Goal: Task Accomplishment & Management: Manage account settings

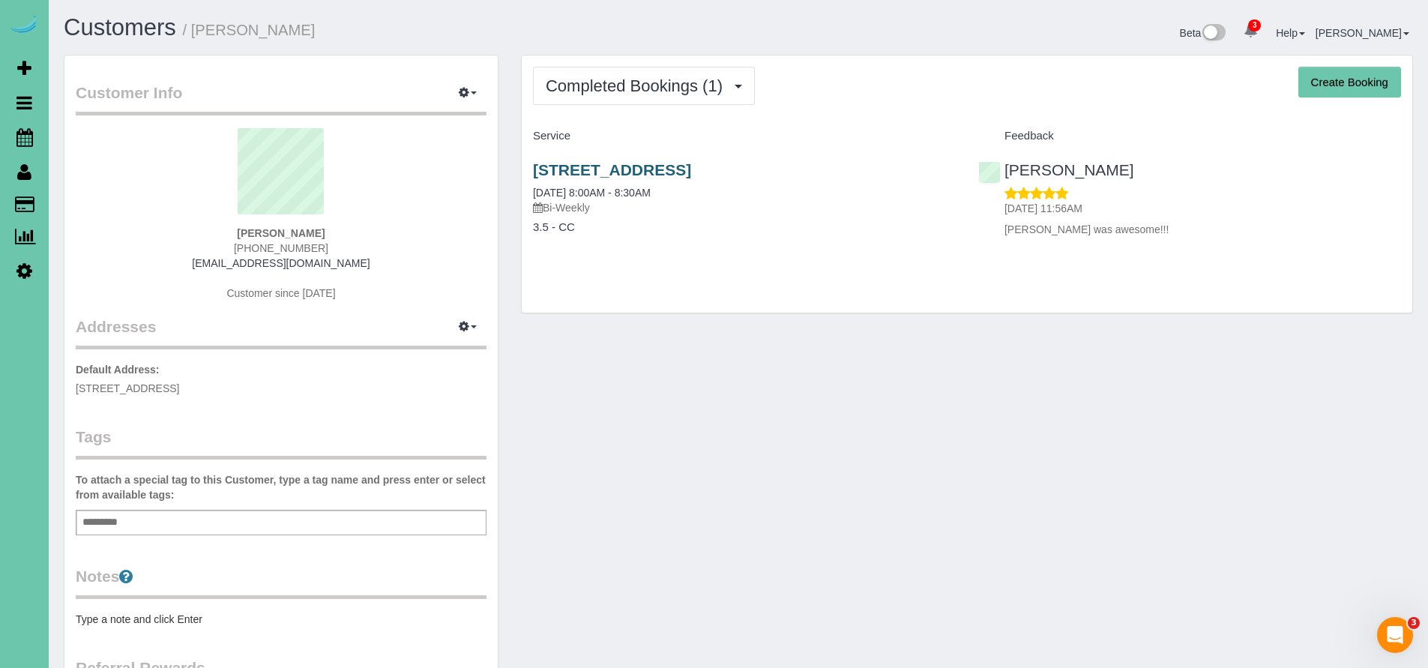
click at [691, 170] on link "12428 Clarkson Ave, Omaha, NE 68144" at bounding box center [612, 169] width 158 height 17
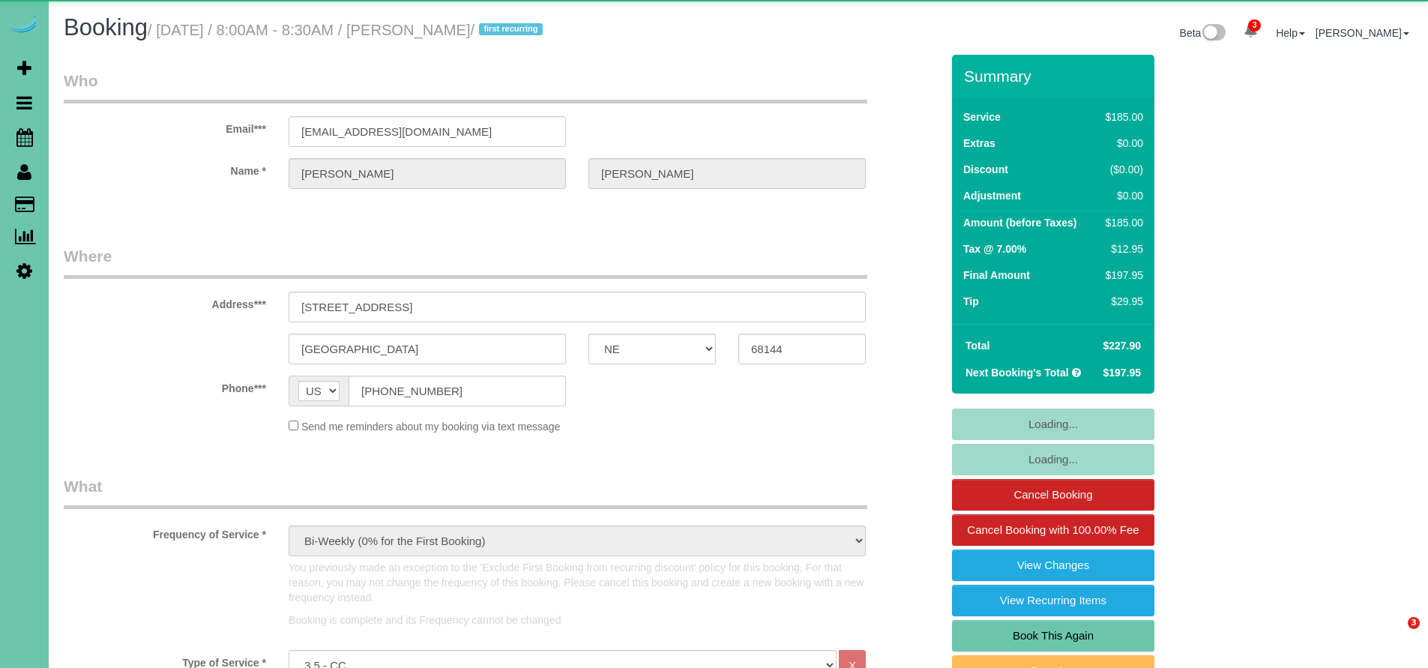
select select "NE"
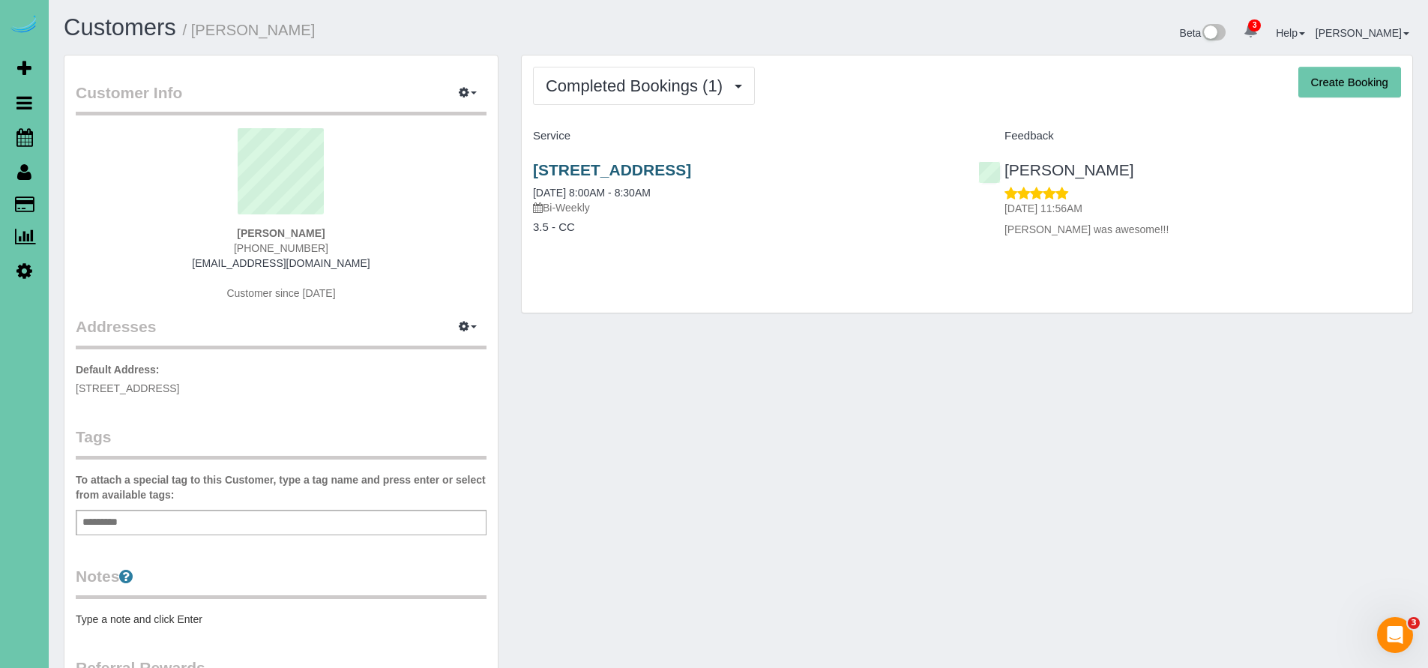
click at [674, 169] on link "12428 Clarkson Ave, Omaha, NE 68144" at bounding box center [612, 169] width 158 height 17
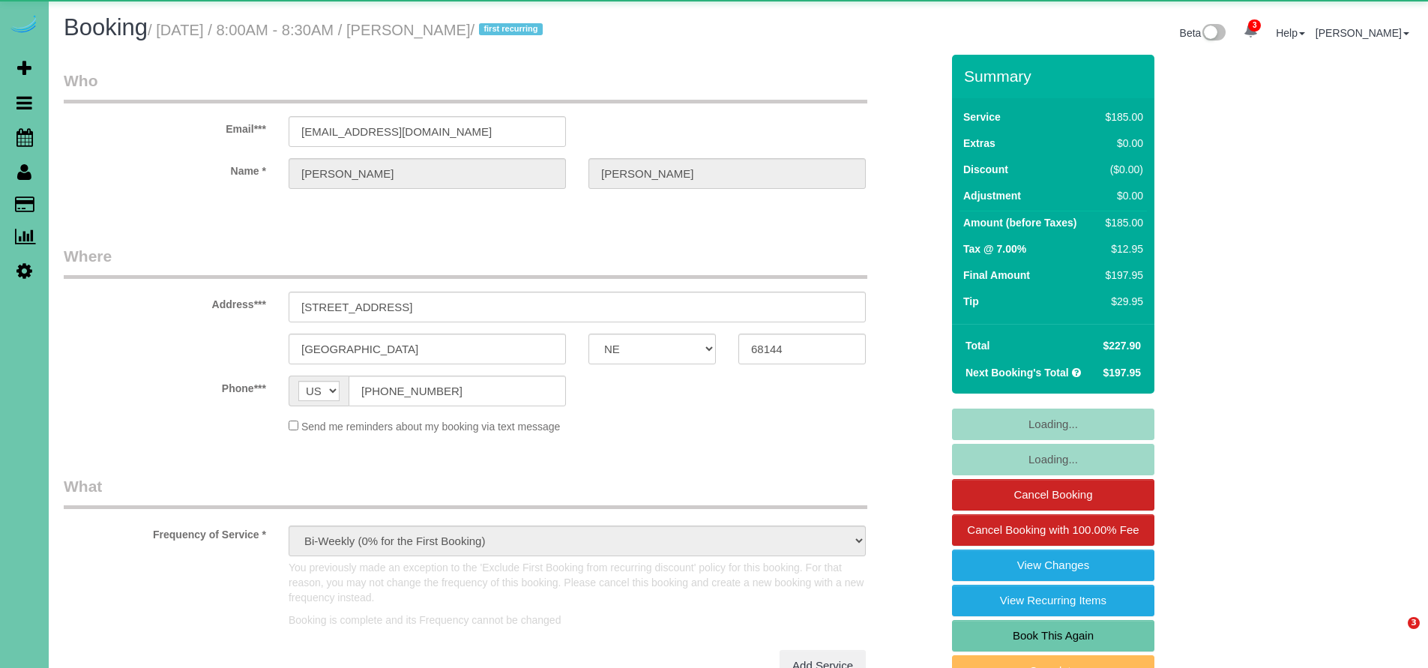
select select "NE"
select select "object:900"
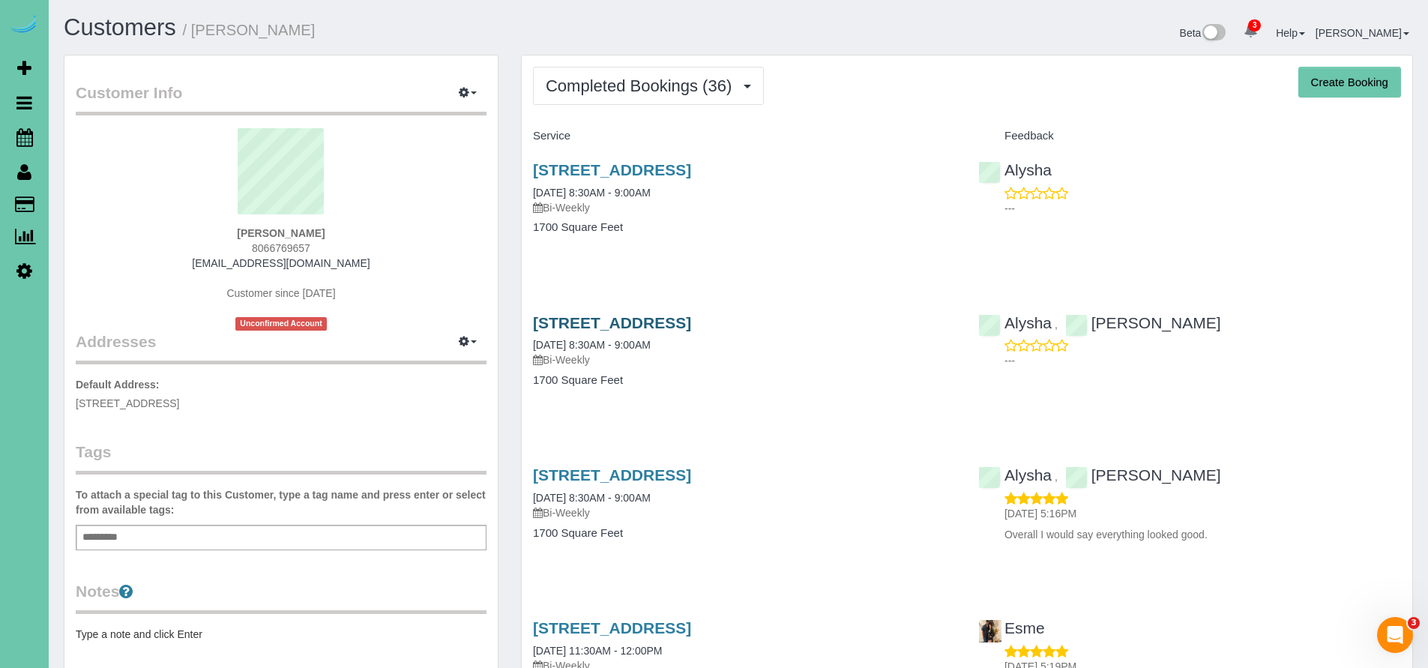
click at [687, 324] on link "[STREET_ADDRESS]" at bounding box center [612, 322] width 158 height 17
click at [686, 168] on link "[STREET_ADDRESS]" at bounding box center [612, 169] width 158 height 17
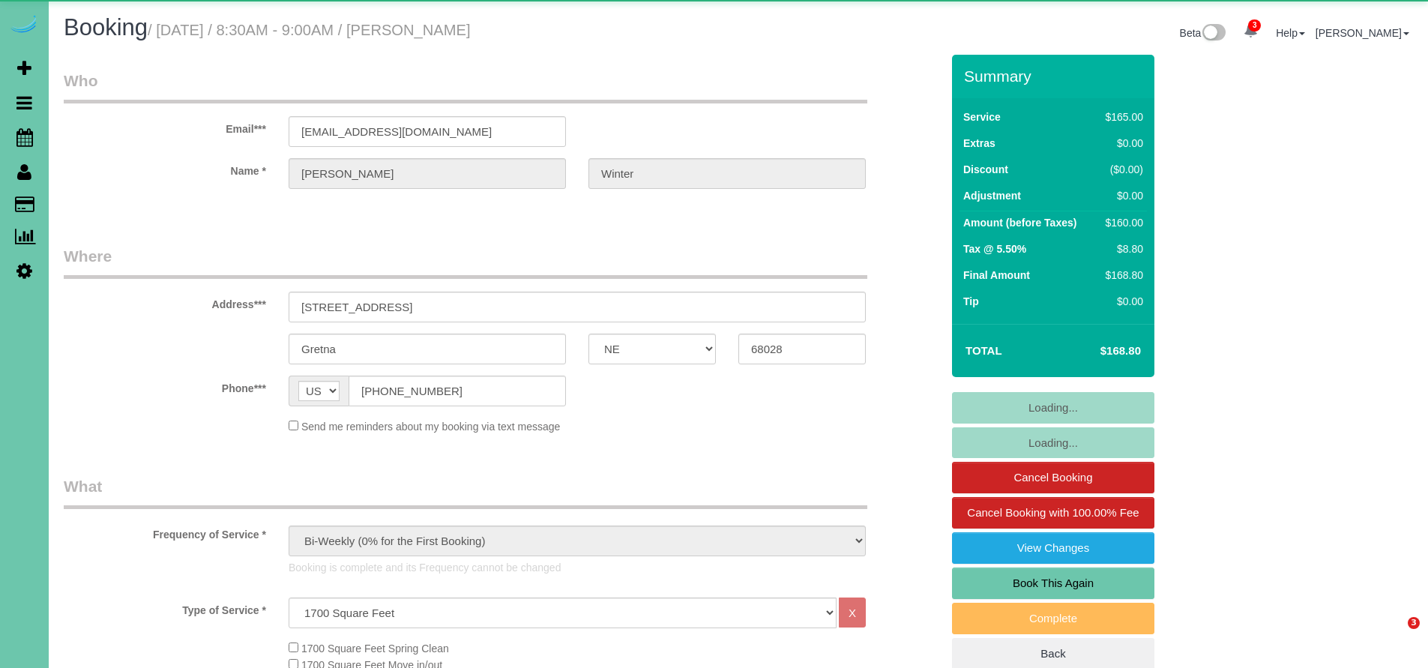
select select "NE"
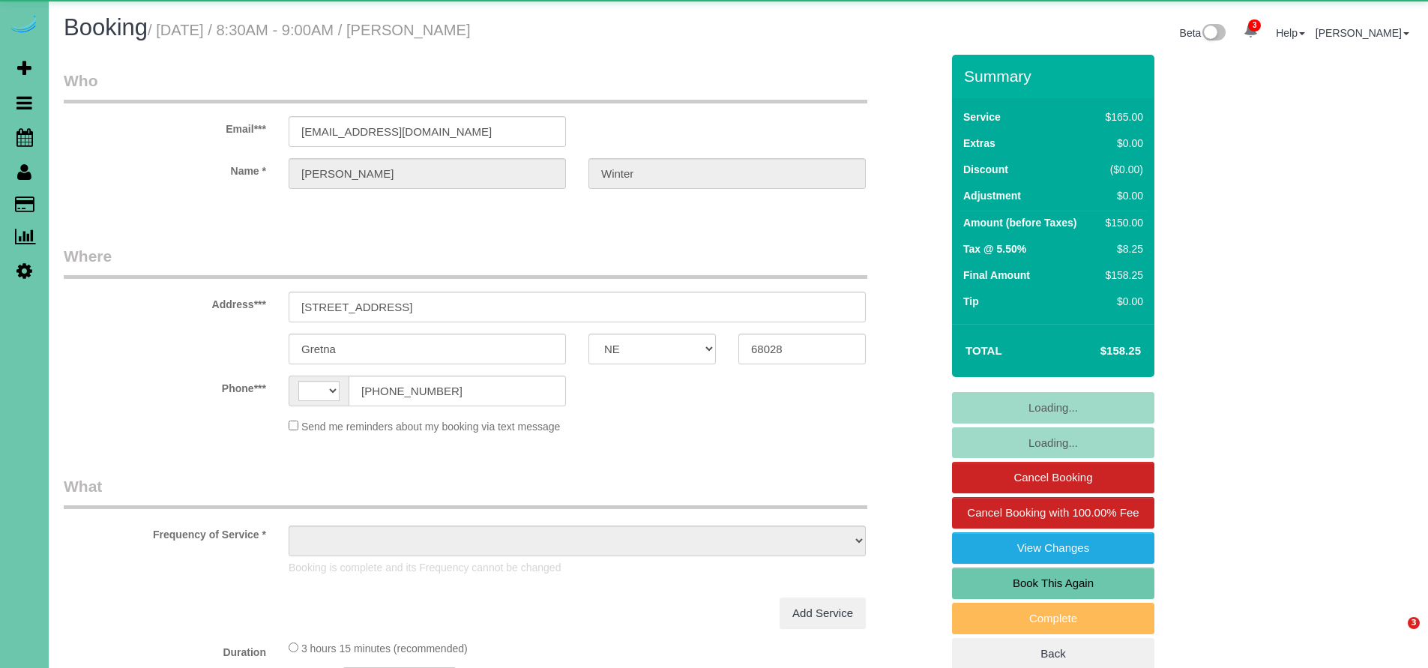
select select "NE"
select select "string:US"
select select "object:657"
select select "string:fspay-df3f501f-0225-44ff-b2f9-45bbaaa56c2d"
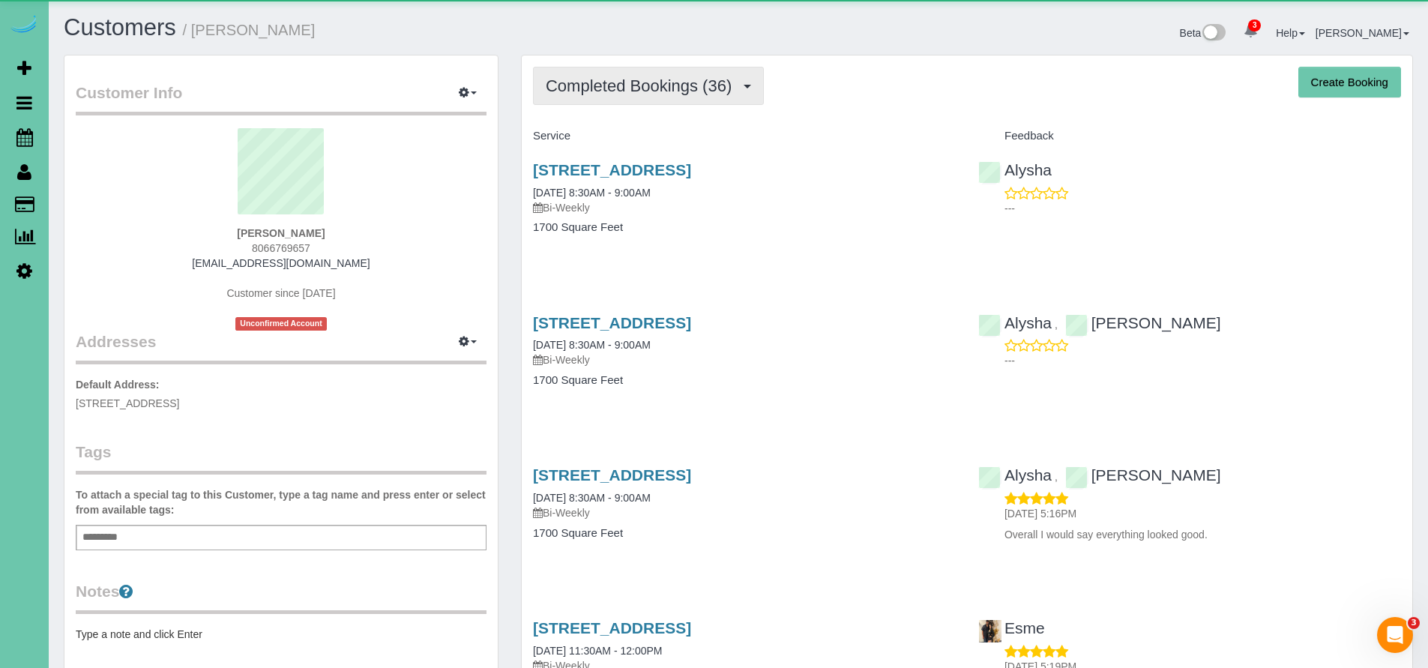
click at [666, 97] on button "Completed Bookings (36)" at bounding box center [648, 86] width 231 height 38
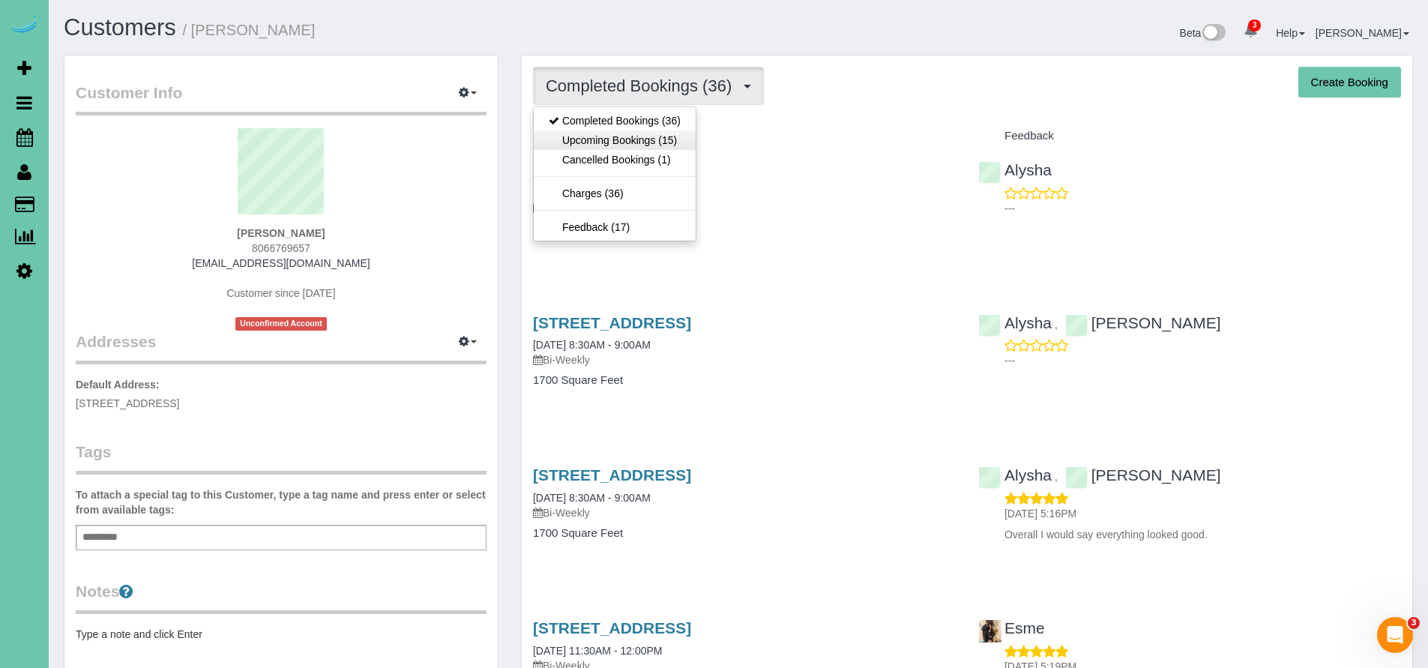
click at [606, 139] on link "Upcoming Bookings (15)" at bounding box center [615, 139] width 162 height 19
